Goal: Information Seeking & Learning: Learn about a topic

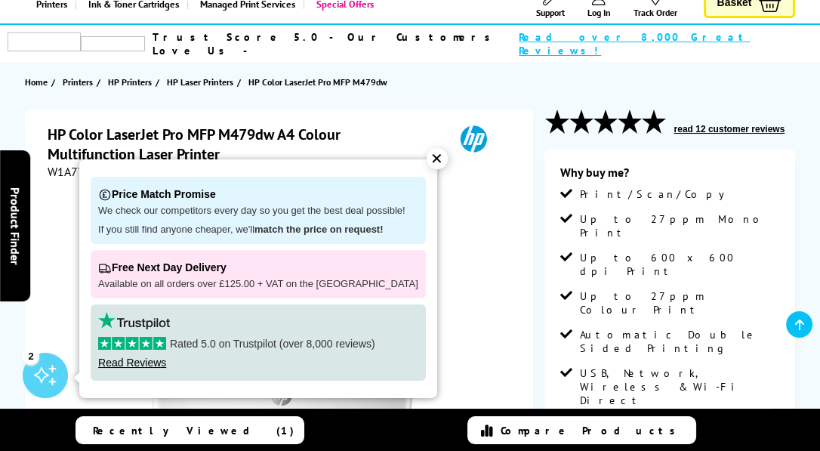
scroll to position [302, 0]
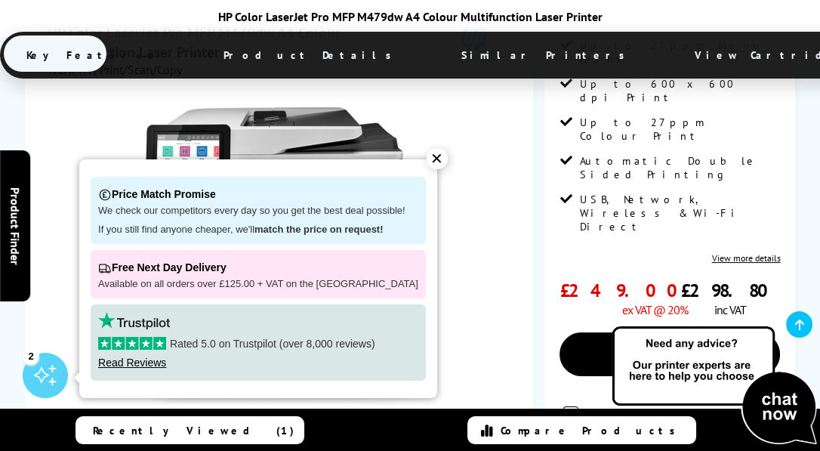
click at [430, 159] on div "✕" at bounding box center [436, 158] width 21 height 21
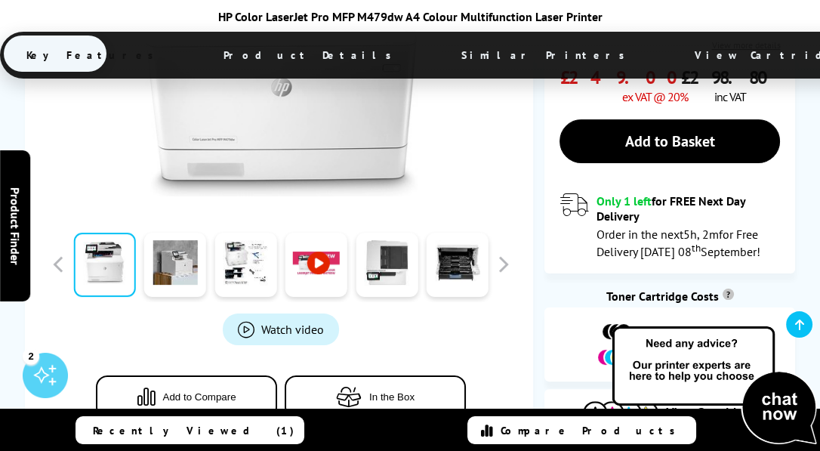
scroll to position [604, 0]
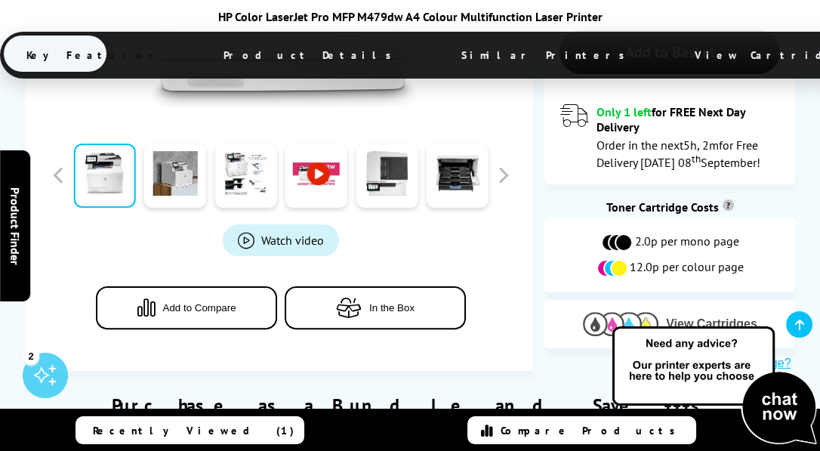
click at [701, 317] on span "View Cartridges" at bounding box center [711, 324] width 91 height 14
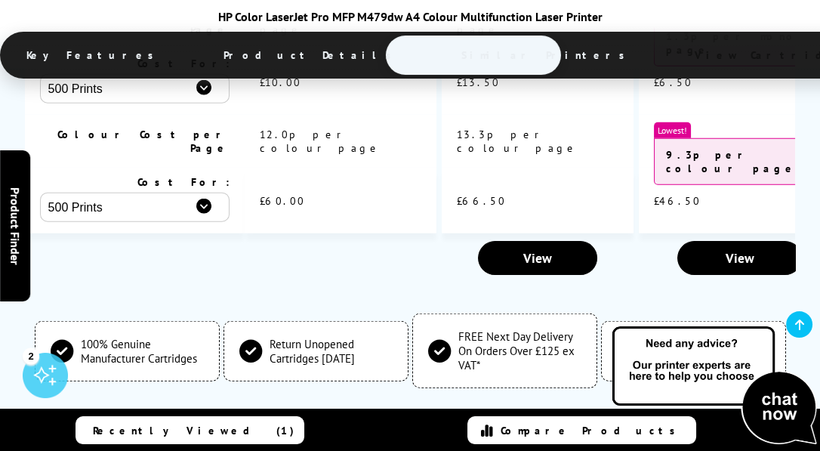
scroll to position [4673, 0]
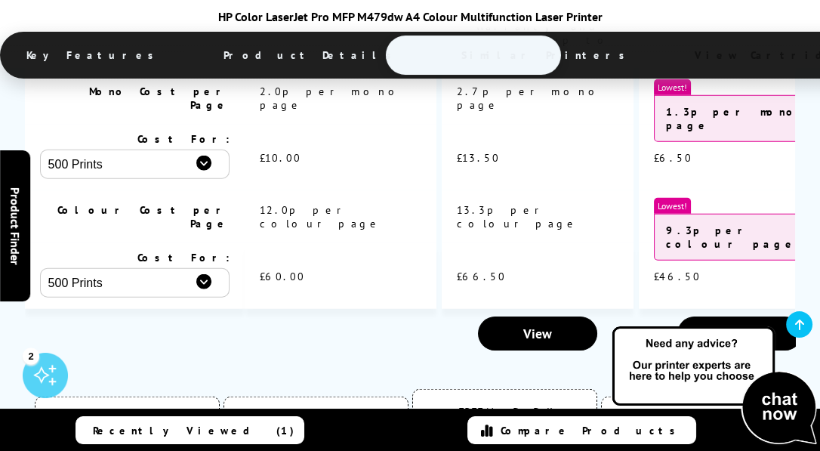
click at [721, 396] on li "Genuine Cartridges Protect Your Warranty" at bounding box center [693, 426] width 185 height 60
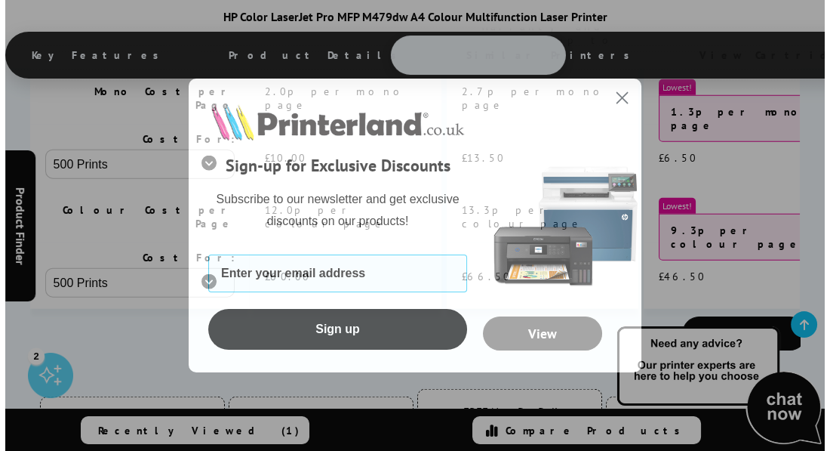
scroll to position [4642, 0]
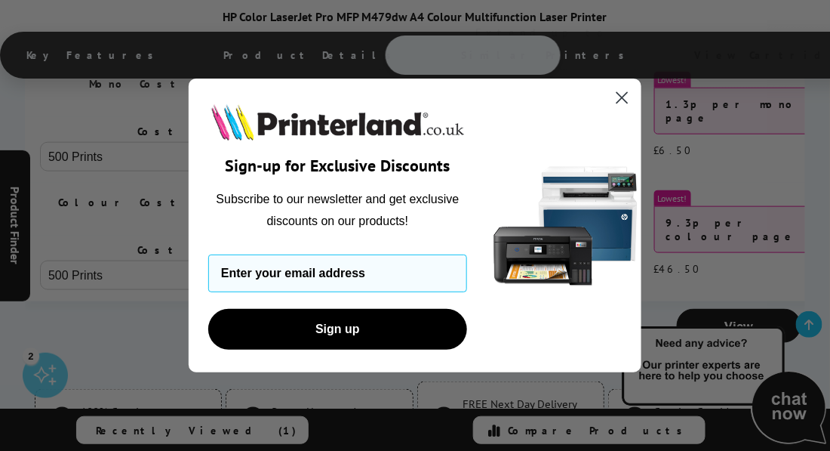
click at [634, 95] on circle "Close dialog" at bounding box center [622, 97] width 25 height 25
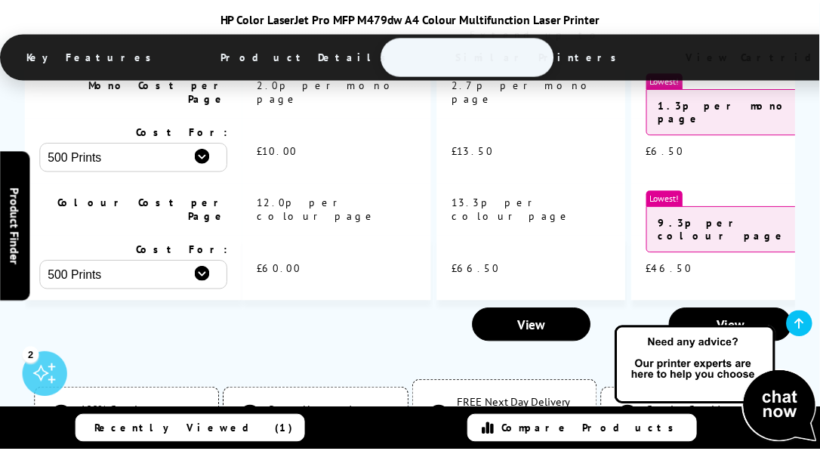
scroll to position [4673, 0]
